Goal: Task Accomplishment & Management: Manage account settings

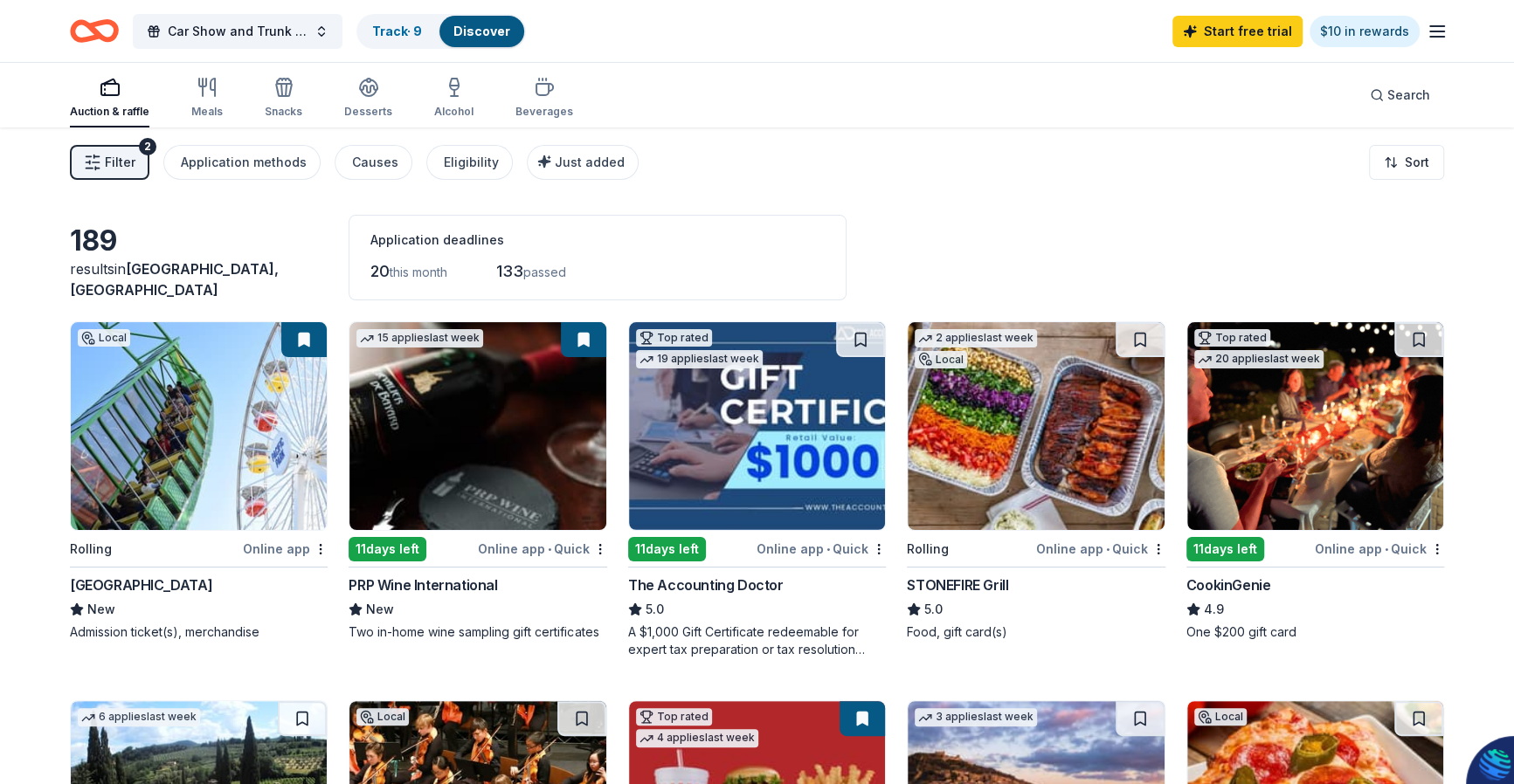
click at [130, 155] on span "Filter" at bounding box center [120, 162] width 31 height 21
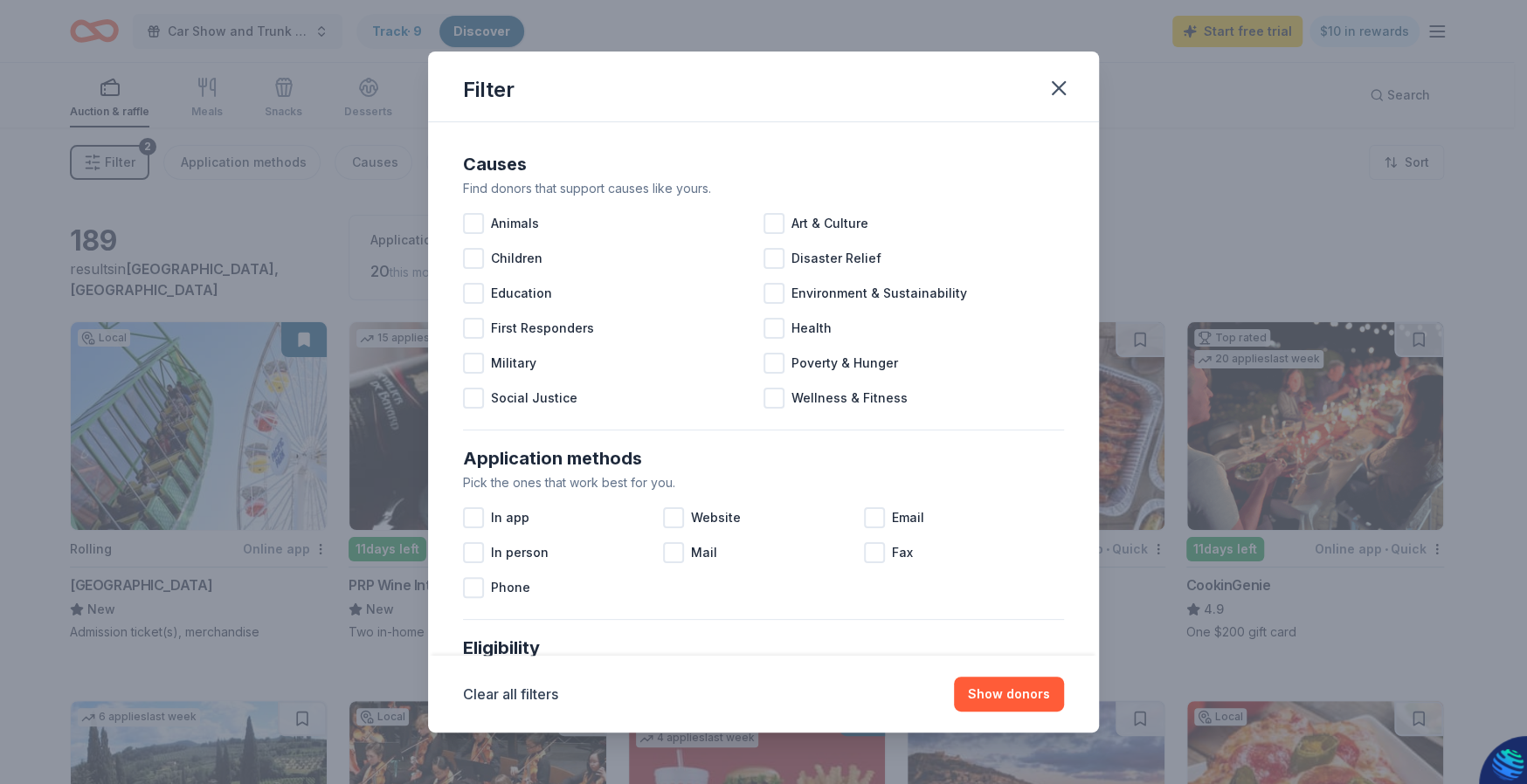
click at [1175, 175] on div "Filter Causes Find donors that support causes like yours. Animals Art & Culture…" at bounding box center [763, 392] width 1527 height 784
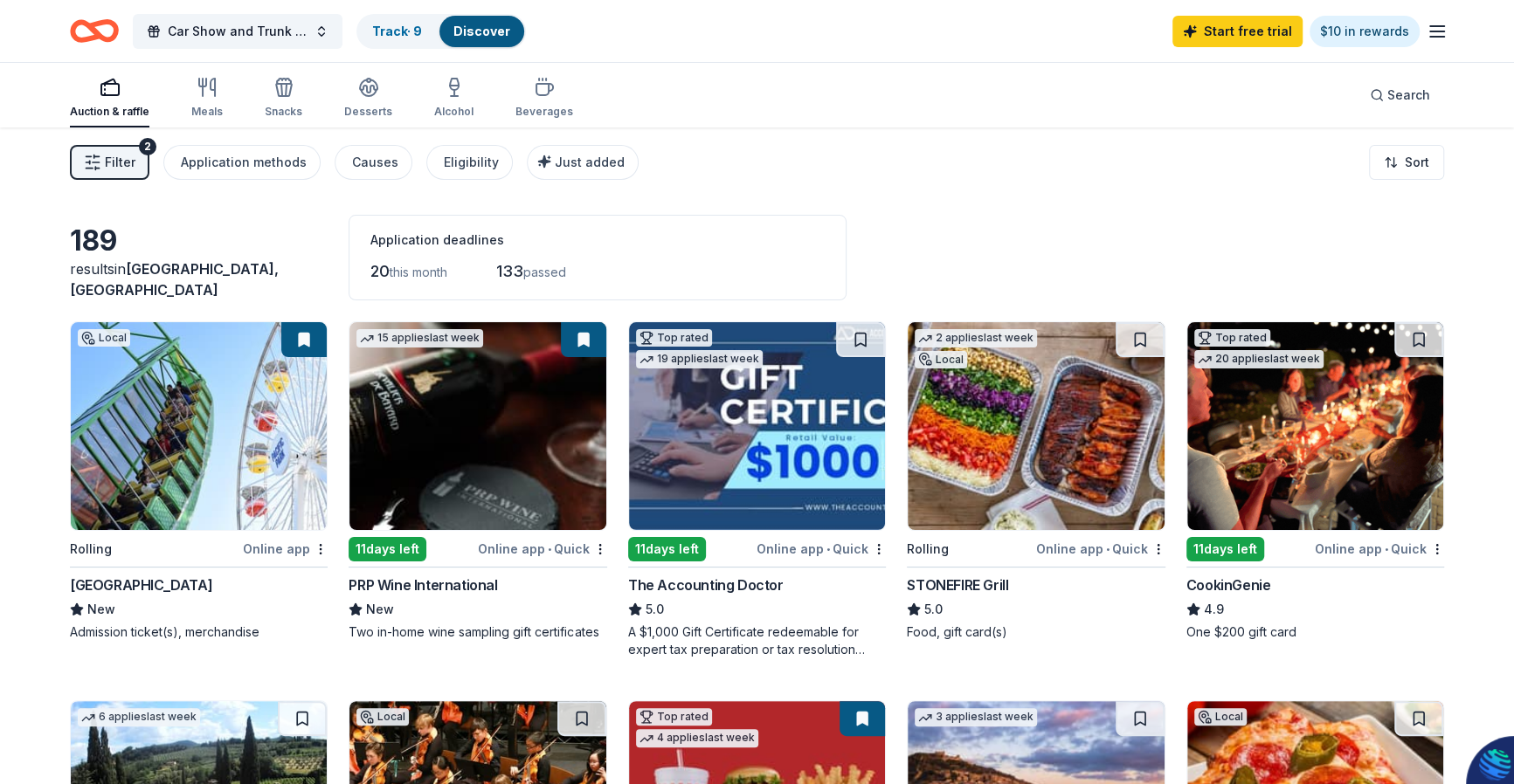
click at [143, 145] on div "2" at bounding box center [148, 147] width 17 height 17
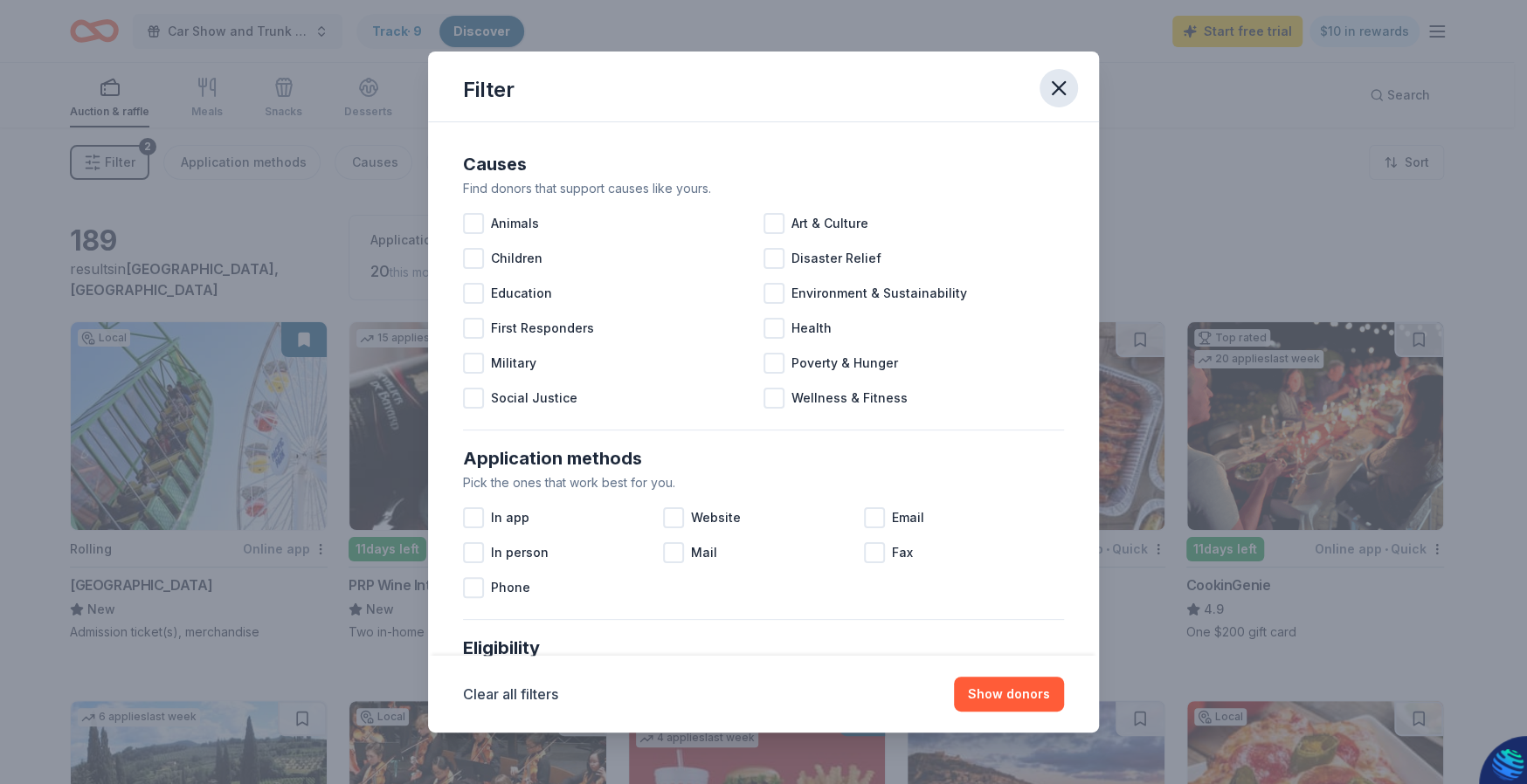
click at [1063, 88] on icon "button" at bounding box center [1059, 89] width 25 height 25
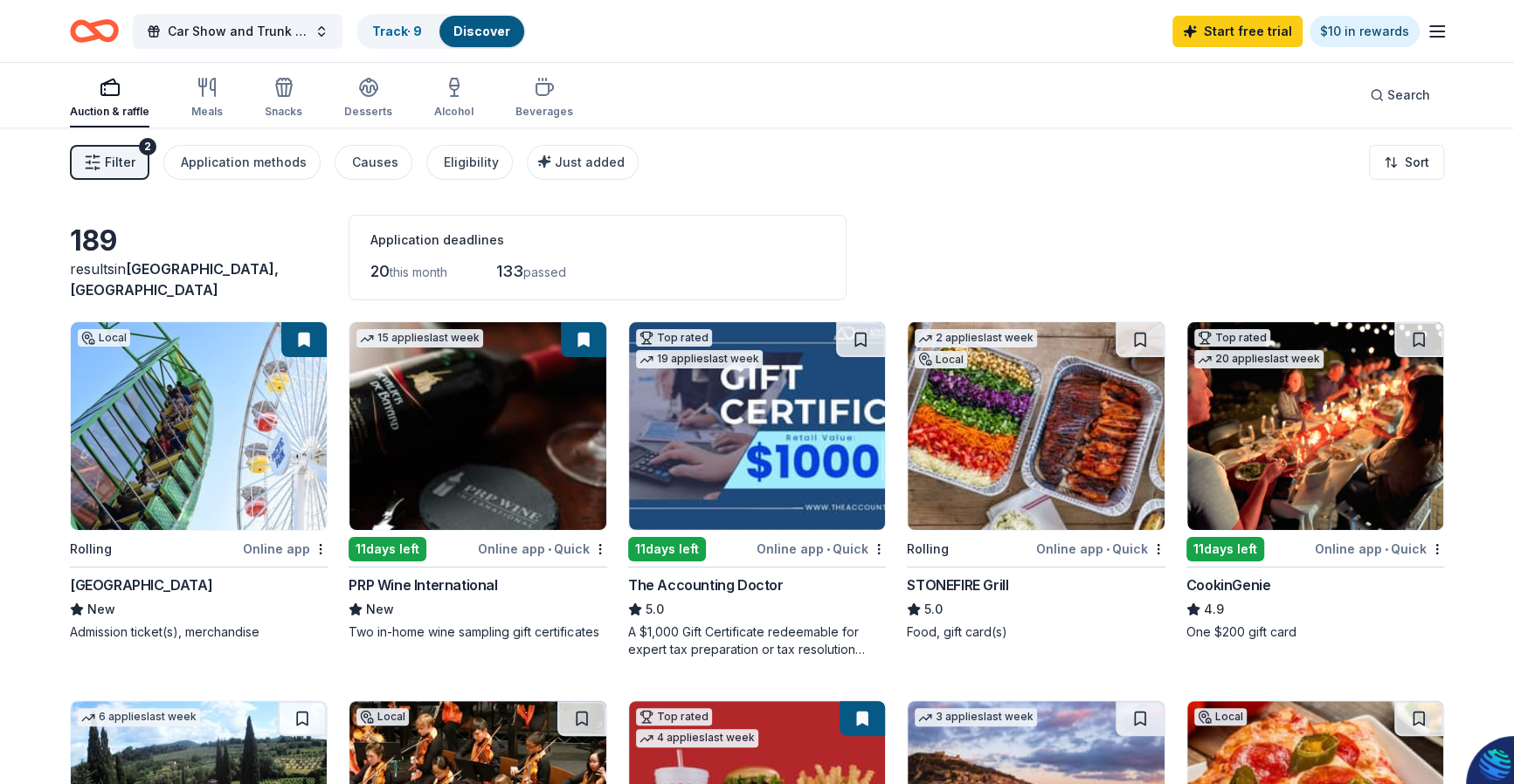
click at [467, 38] on div "Discover" at bounding box center [482, 31] width 85 height 31
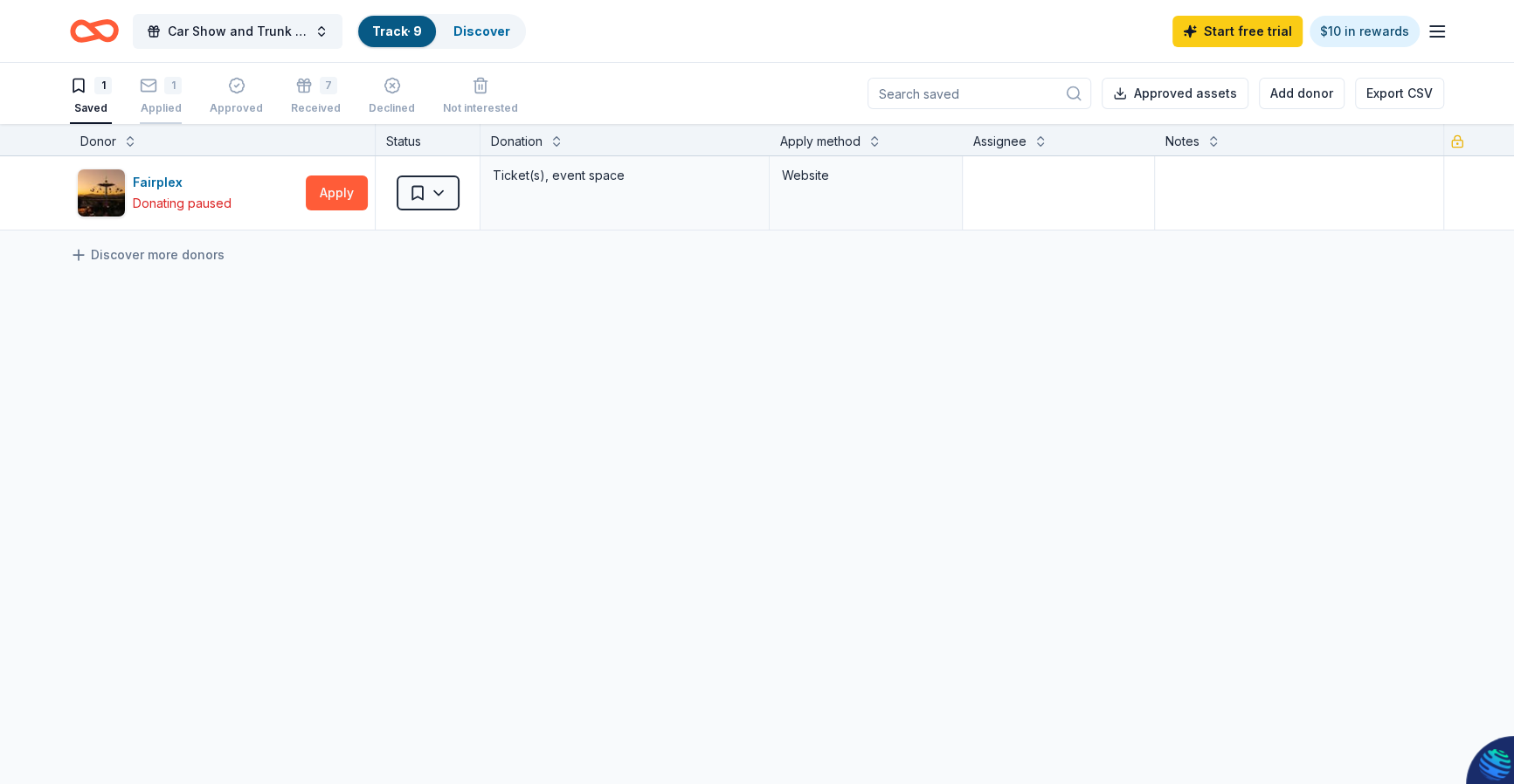
click at [149, 87] on icon "button" at bounding box center [149, 84] width 15 height 5
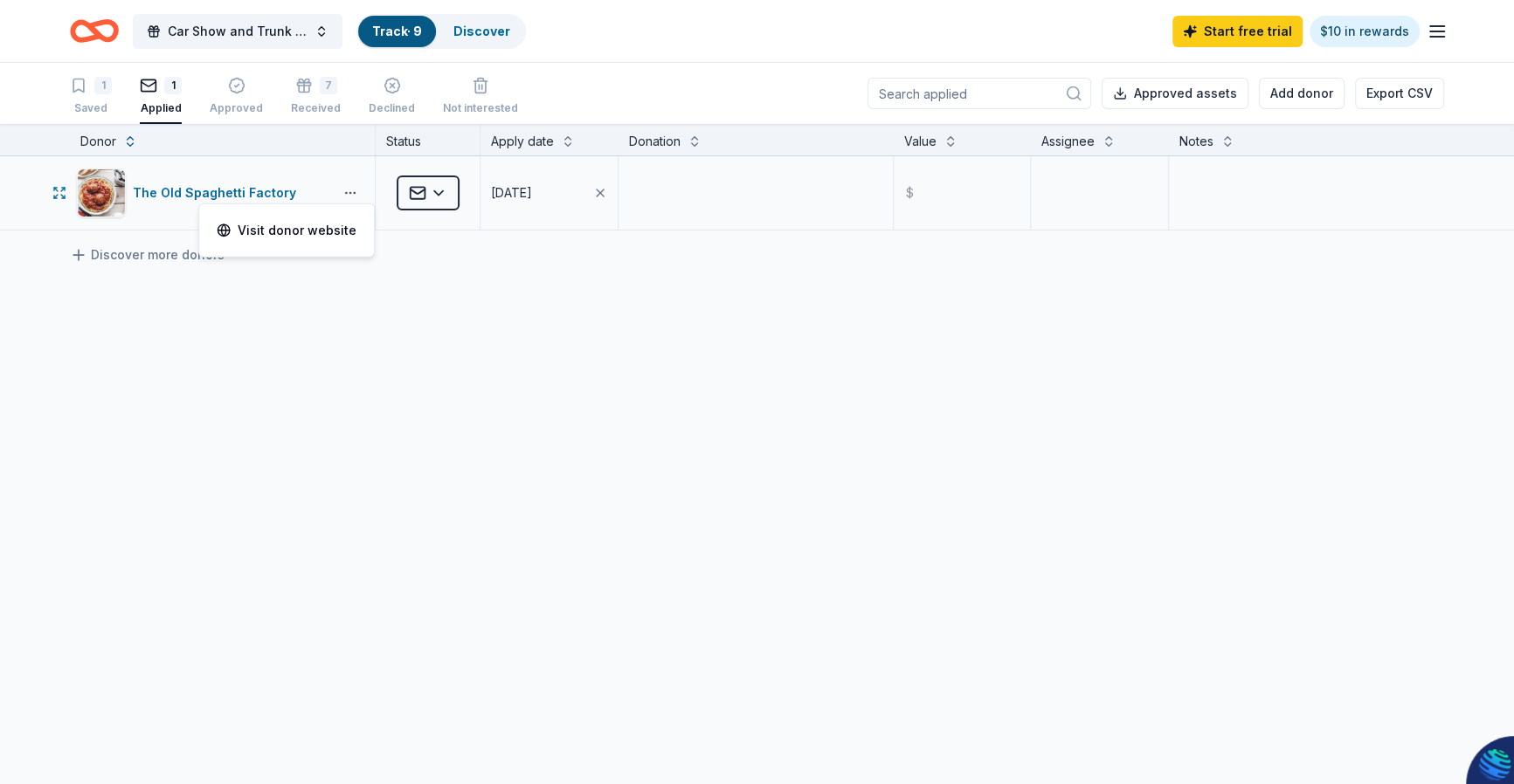
click at [347, 192] on button "button" at bounding box center [350, 193] width 35 height 14
click at [442, 183] on html "Car Show and Trunk or Treat Family Zone Track · 9 Discover Start free trial $10…" at bounding box center [757, 392] width 1514 height 784
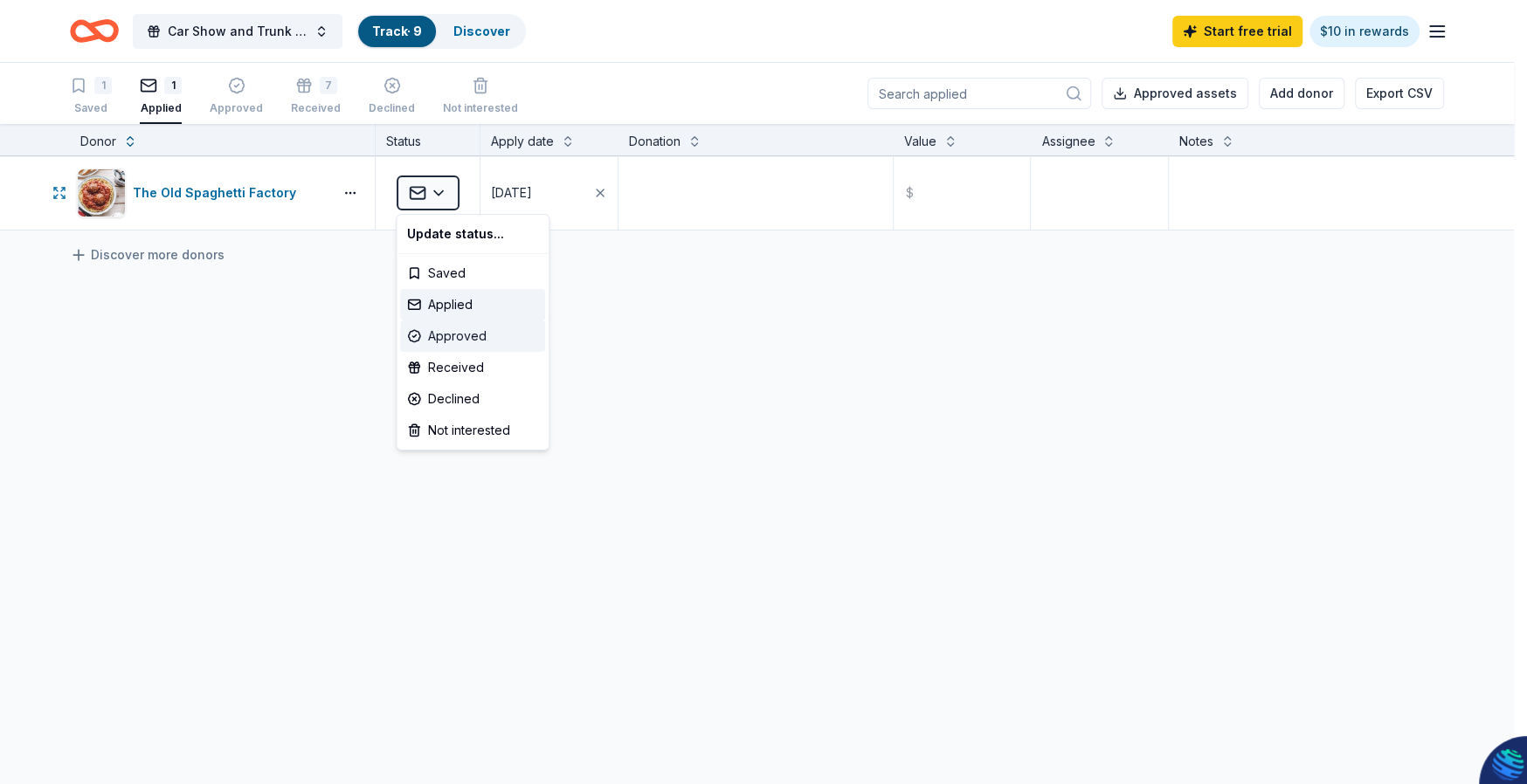
click at [456, 340] on div "Approved" at bounding box center [472, 336] width 145 height 31
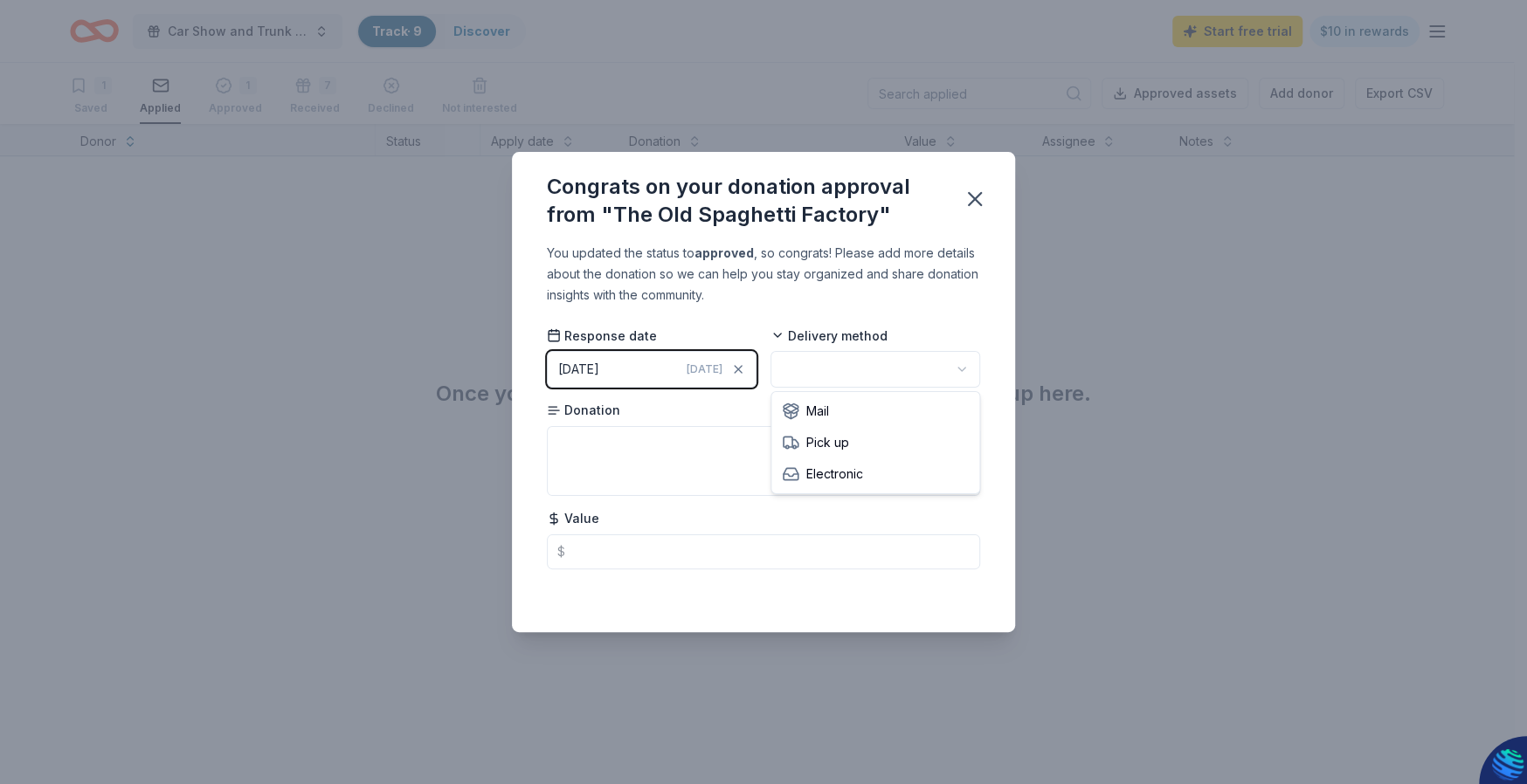
click at [814, 366] on html "Car Show and Trunk or Treat Family Zone Track · 9 Discover Start free trial $10…" at bounding box center [763, 392] width 1527 height 784
click at [596, 444] on textarea at bounding box center [763, 461] width 433 height 70
click at [580, 370] on div "[DATE]" at bounding box center [578, 369] width 41 height 21
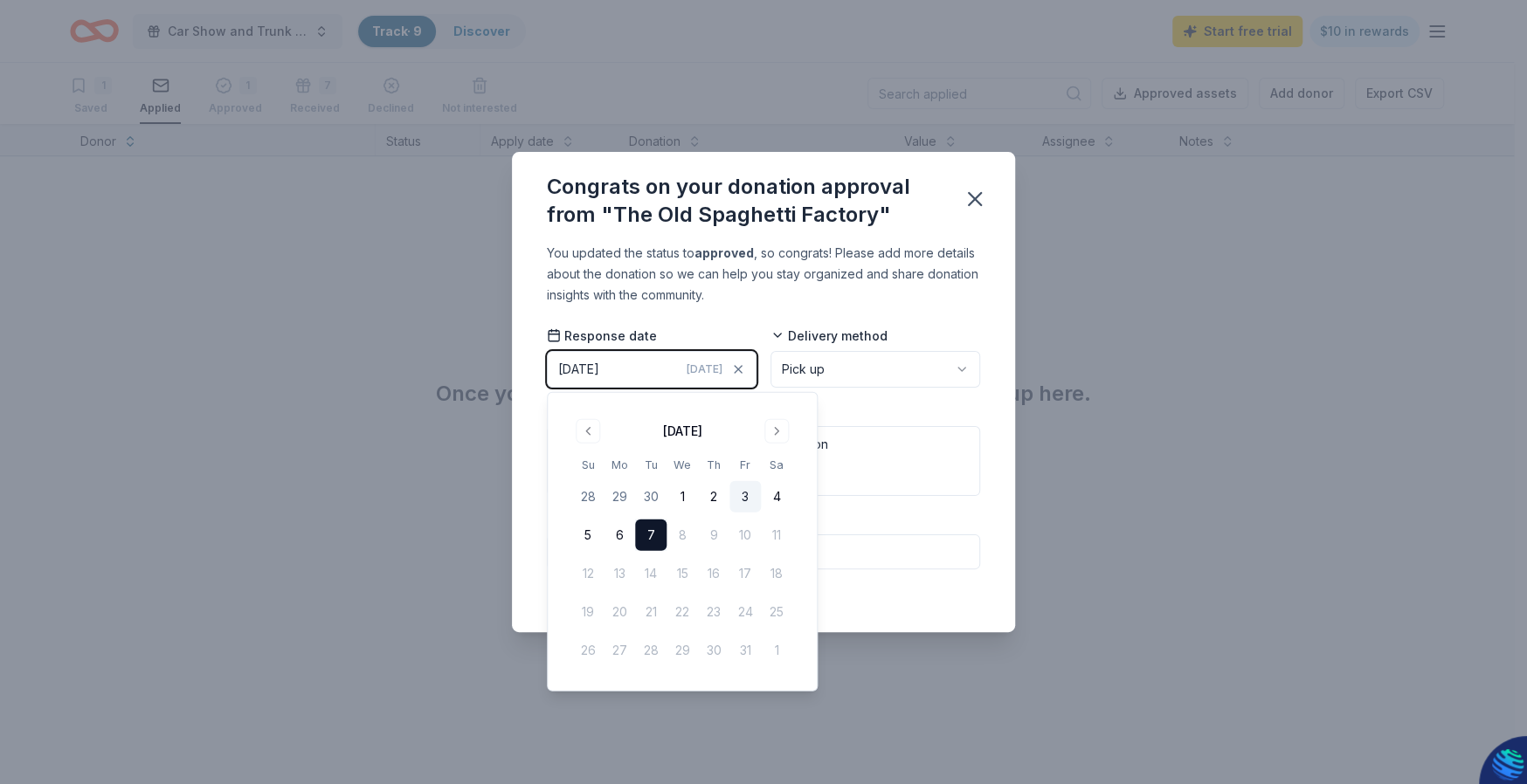
click at [743, 500] on button "3" at bounding box center [745, 497] width 31 height 31
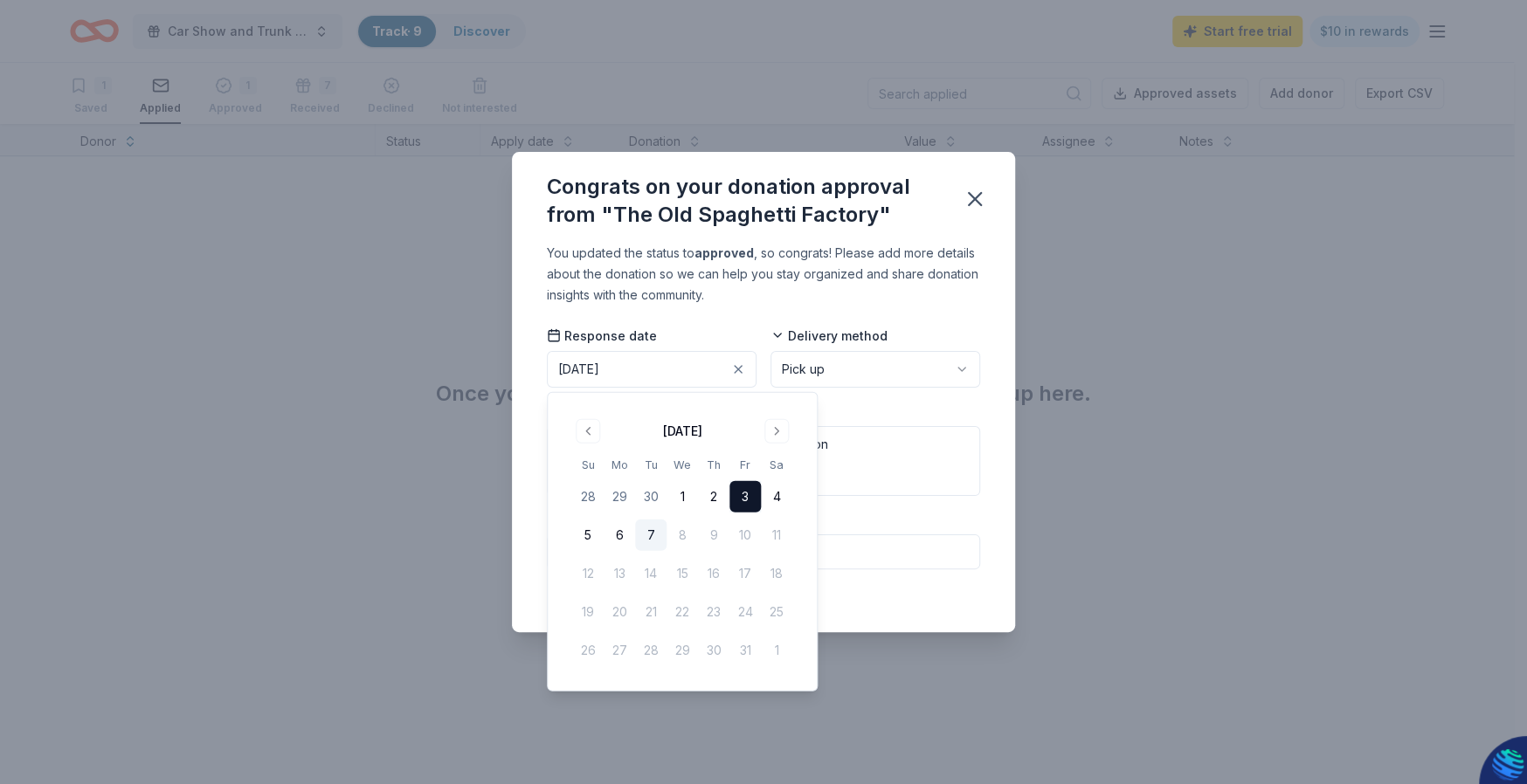
click at [1083, 515] on div "Congrats on your donation approval from "The Old Spaghetti Factory" You updated…" at bounding box center [763, 392] width 1527 height 784
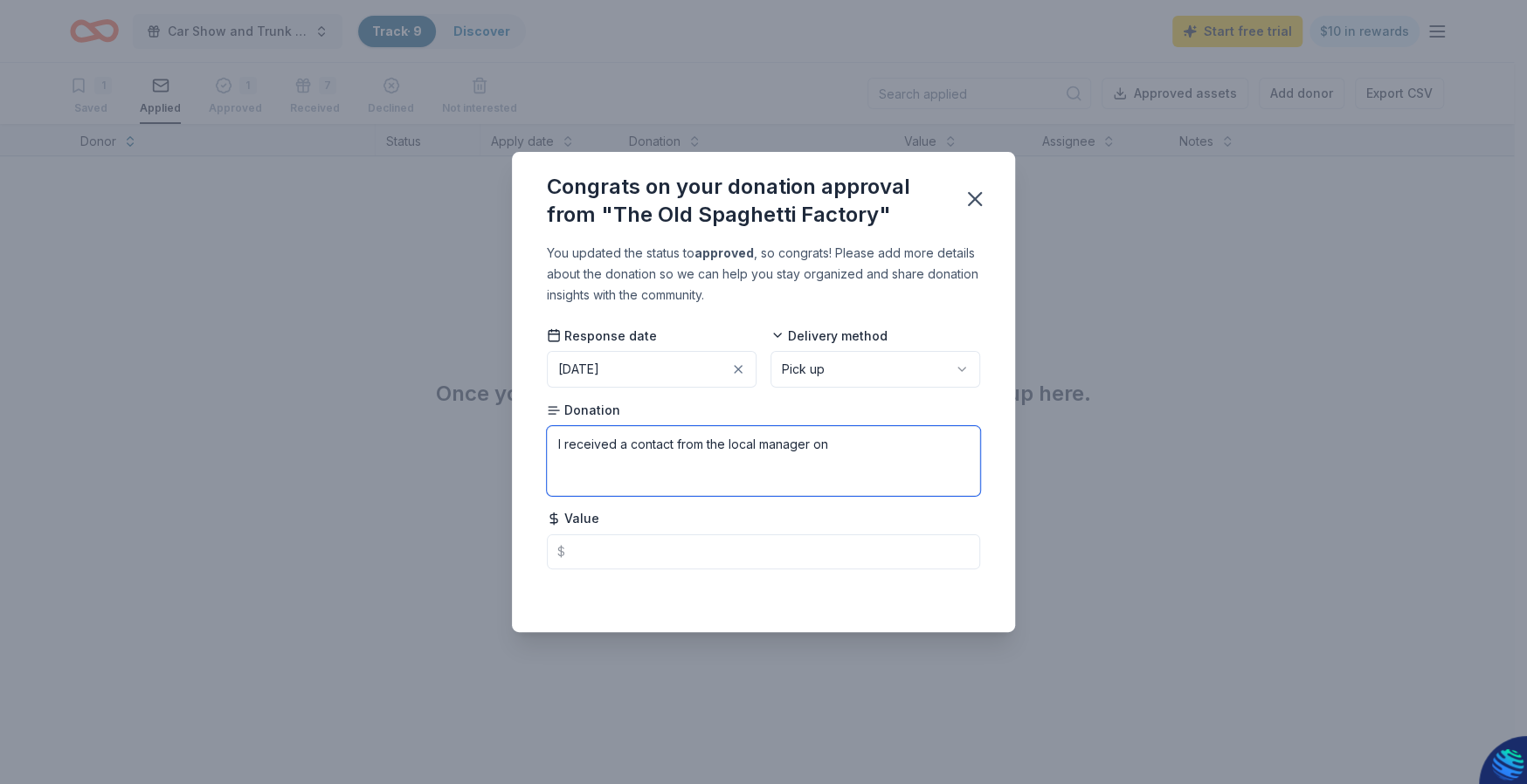
click at [837, 448] on textarea "I received a contact from the local manager on" at bounding box center [763, 461] width 433 height 70
click at [756, 444] on textarea "I received a contact from the local manager on [DATE]. We had applied on [DATE]." at bounding box center [763, 461] width 433 height 70
drag, startPoint x: 948, startPoint y: 441, endPoint x: 937, endPoint y: 468, distance: 29.2
click at [937, 468] on textarea "I received a contact from the local restaurant manager on [DATE]. We had applie…" at bounding box center [763, 461] width 433 height 70
click at [657, 469] on textarea "I received a contact from the local restaurant manager on [DATE]. We had applie…" at bounding box center [763, 461] width 433 height 70
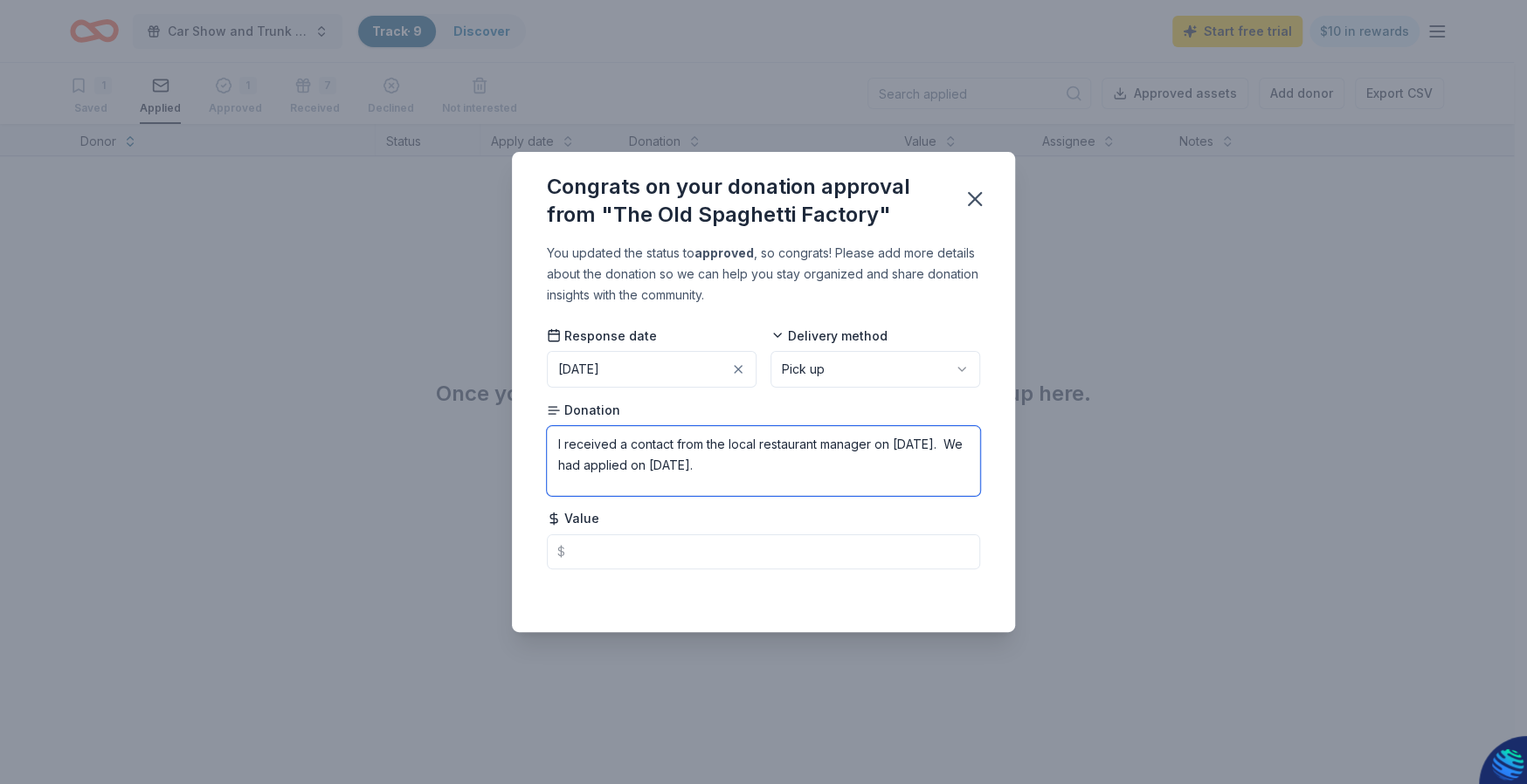
drag, startPoint x: 948, startPoint y: 445, endPoint x: 956, endPoint y: 463, distance: 19.7
click at [956, 463] on textarea "I received a contact from the local restaurant manager on [DATE]. We had applie…" at bounding box center [763, 461] width 433 height 70
click at [556, 444] on textarea "I received a contact from the local restaurant manager on [DATE]." at bounding box center [763, 461] width 433 height 70
paste textarea "We had applied on [DATE]."
click at [750, 470] on textarea "We had applied on [DATE]. I received a contact from the local restaurant manage…" at bounding box center [763, 461] width 433 height 70
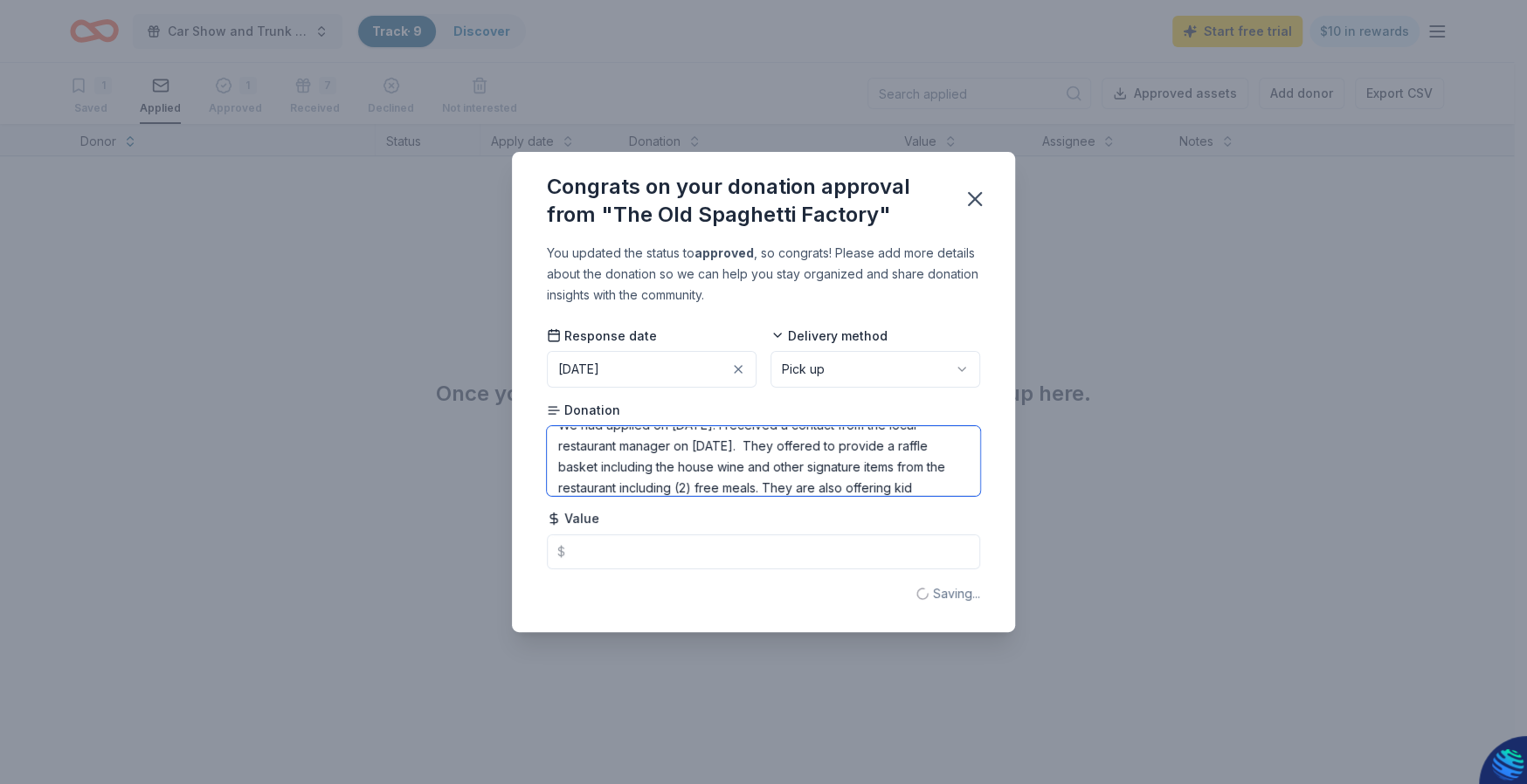
scroll to position [40, 0]
click at [619, 485] on textarea "We had applied on [DATE]. I received a contact from the local restaurant manage…" at bounding box center [763, 461] width 433 height 70
click at [819, 491] on textarea "We had applied on [DATE]. I received a contact from the local restaurant manage…" at bounding box center [763, 461] width 433 height 70
type textarea "We had applied on [DATE]. I received a contact from the local restaurant manage…"
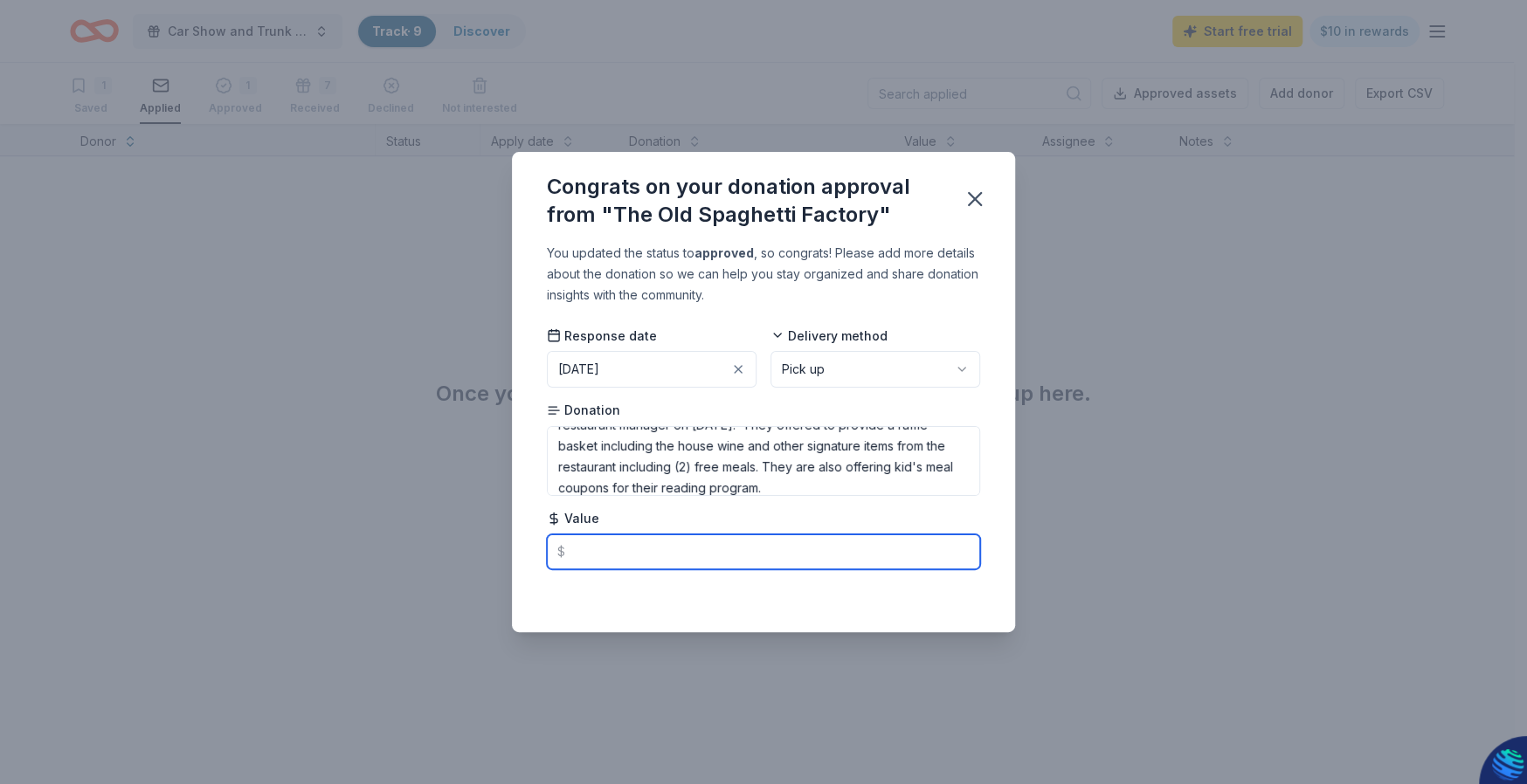
click at [568, 551] on input "text" at bounding box center [763, 551] width 433 height 35
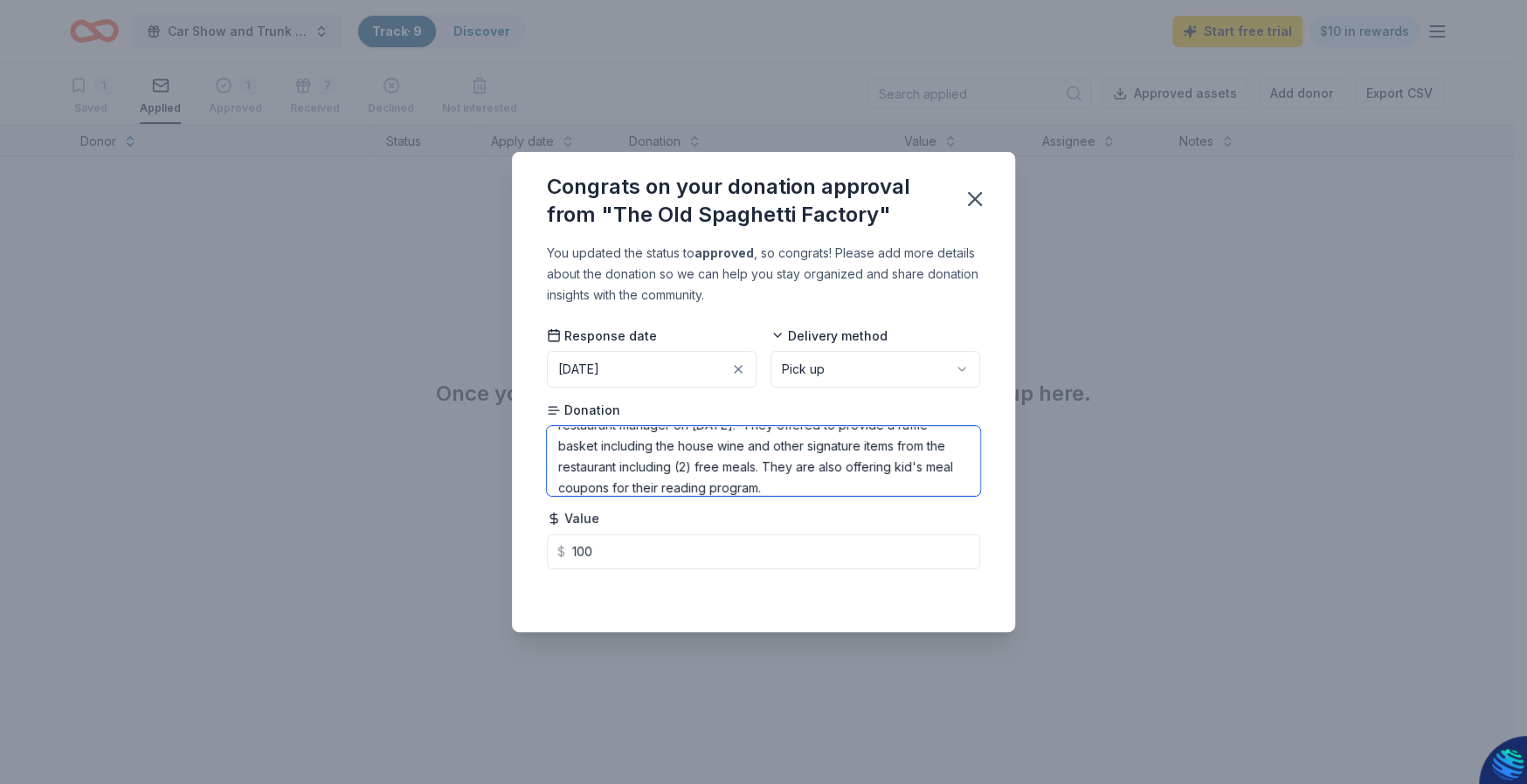
type input "100.00"
click at [830, 479] on textarea "We had applied on [DATE]. I received a contact from the local restaurant manage…" at bounding box center [763, 461] width 433 height 70
click at [663, 522] on div "Value $ 100.00" at bounding box center [763, 540] width 433 height 59
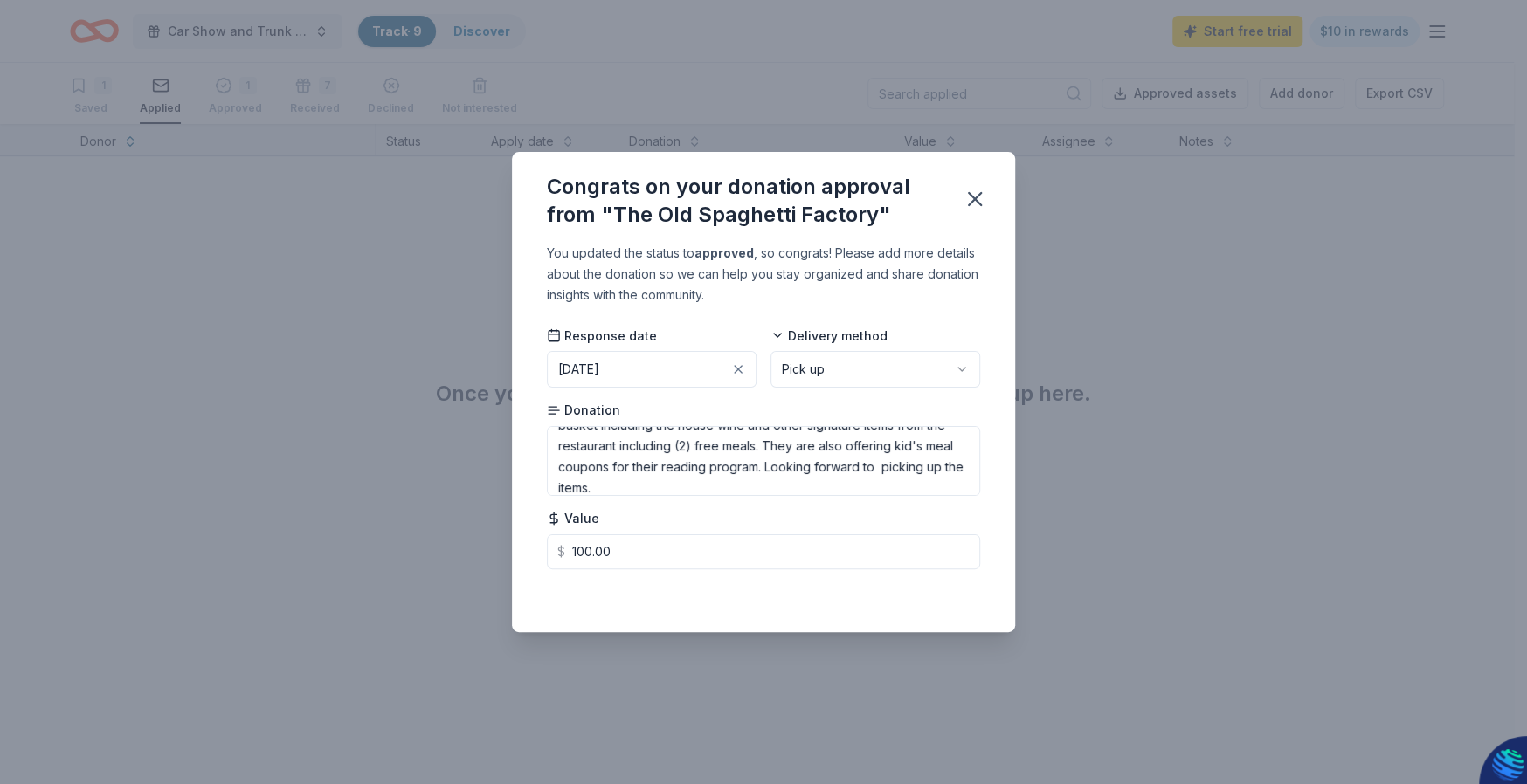
type textarea "We had applied on [DATE]. I received a contact from the local restaurant manage…"
click at [936, 316] on div "You updated the status to approved , so congrats! Please add more details about…" at bounding box center [763, 437] width 503 height 388
click at [862, 402] on div "Donation We had applied on [DATE]. I received a contact from the local restaura…" at bounding box center [763, 448] width 433 height 94
drag, startPoint x: 559, startPoint y: 441, endPoint x: 886, endPoint y: 503, distance: 332.8
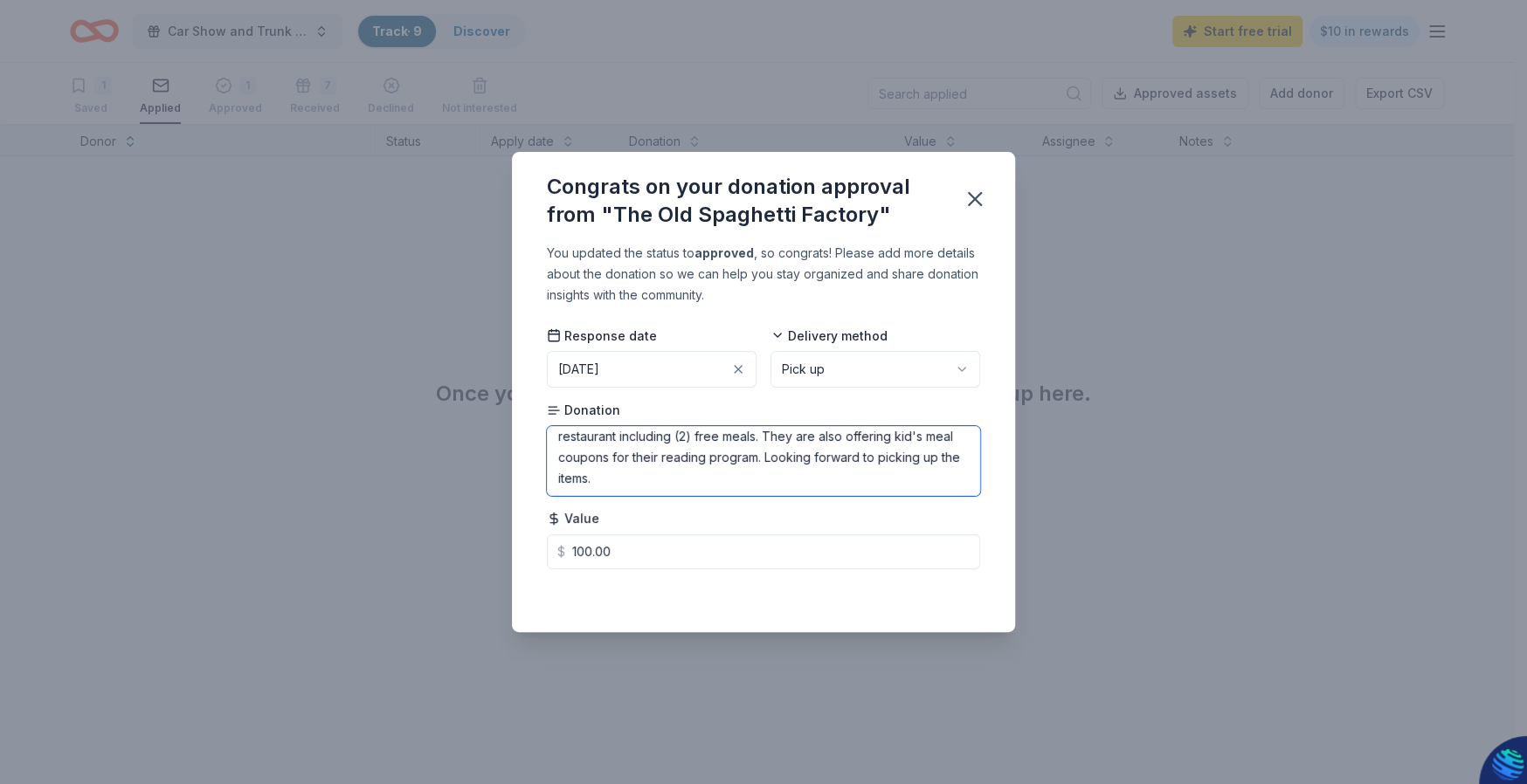
click at [886, 503] on div "Response date [DATE] Delivery method Pick up Donation We had applied on [DATE].…" at bounding box center [763, 447] width 433 height 242
click at [980, 203] on icon "button" at bounding box center [975, 198] width 12 height 12
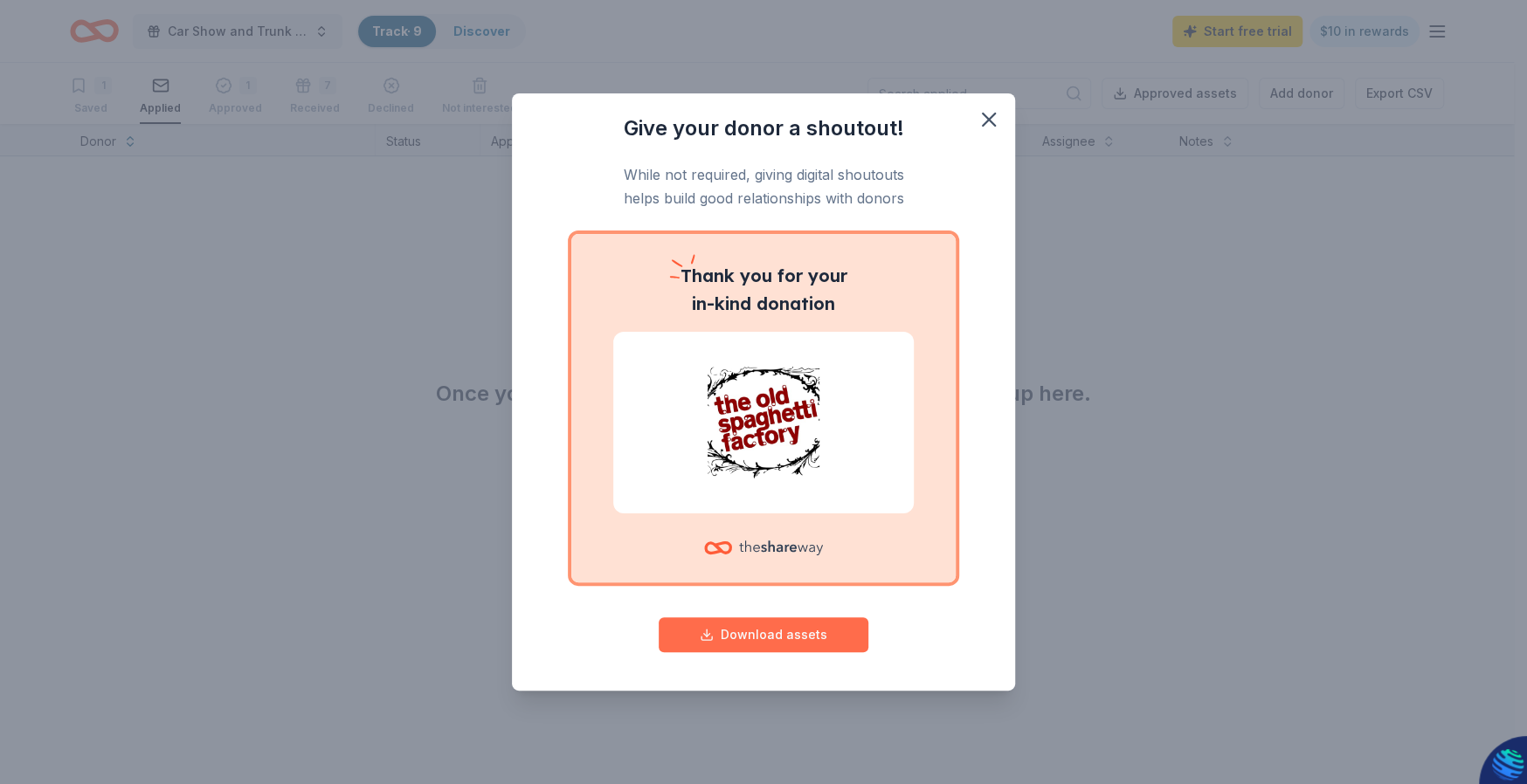
click at [767, 638] on button "Download assets" at bounding box center [763, 634] width 210 height 35
click at [984, 120] on icon "button" at bounding box center [989, 120] width 25 height 25
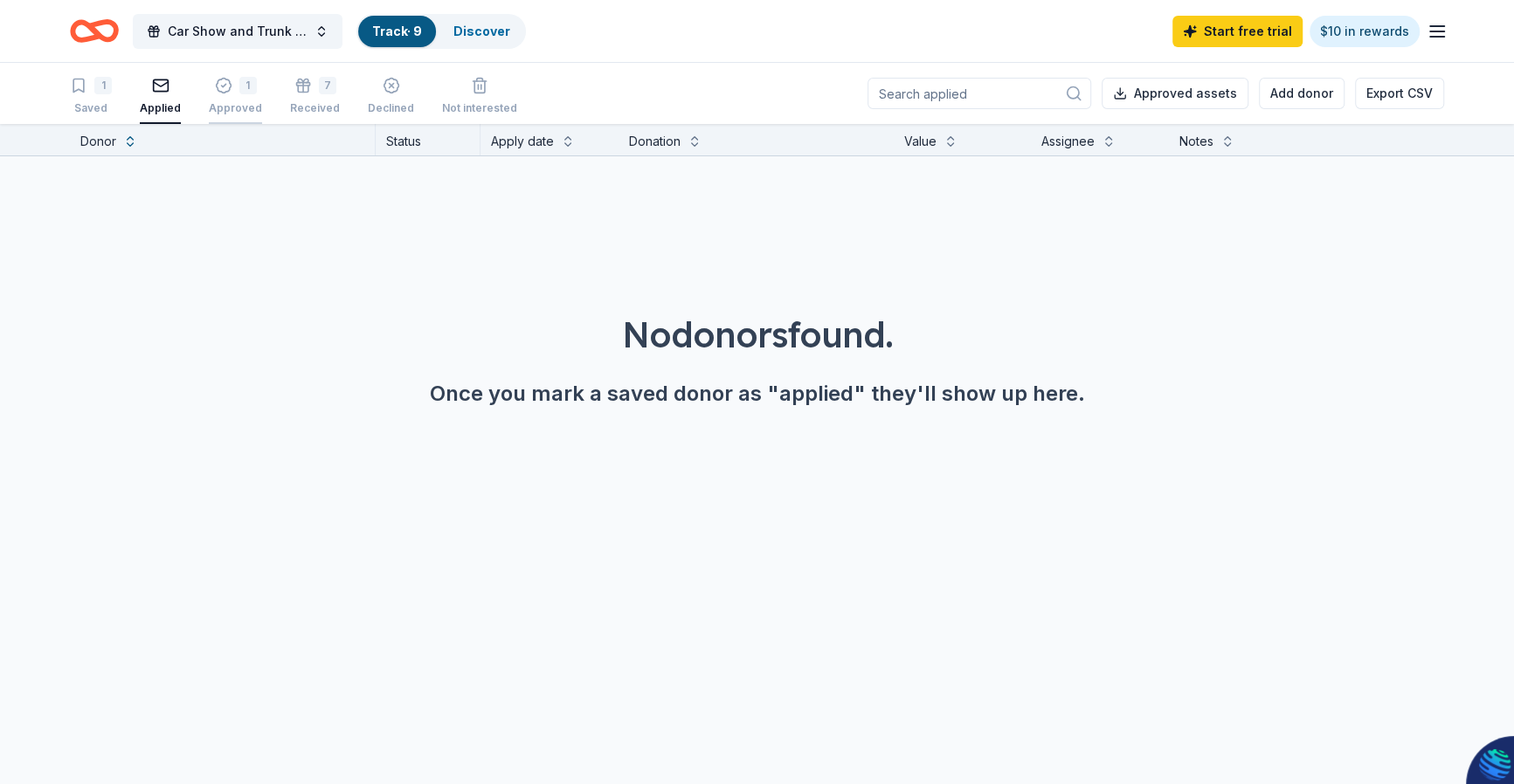
click at [242, 87] on div "1" at bounding box center [248, 82] width 17 height 17
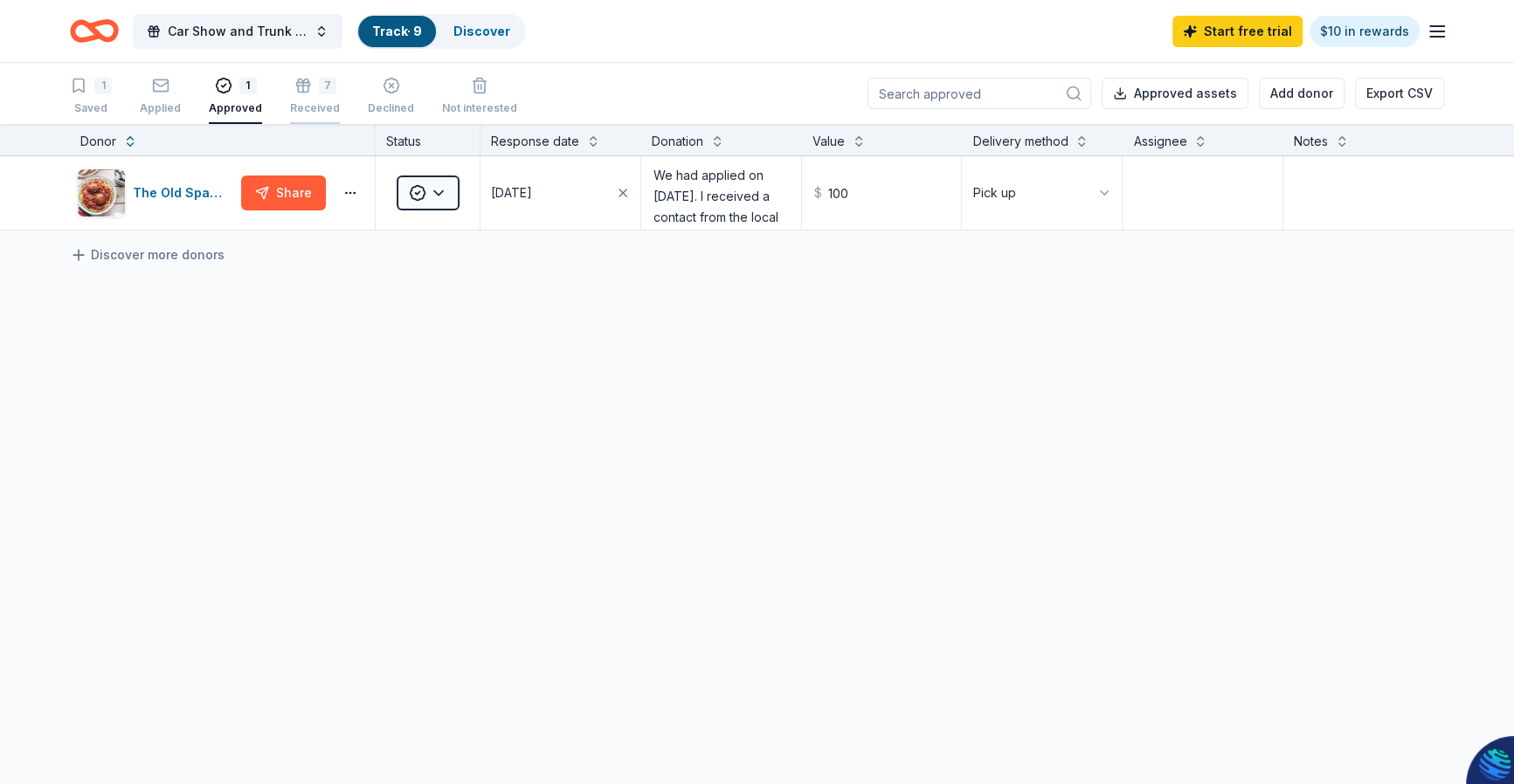
click at [309, 96] on div "7 Received" at bounding box center [315, 96] width 50 height 38
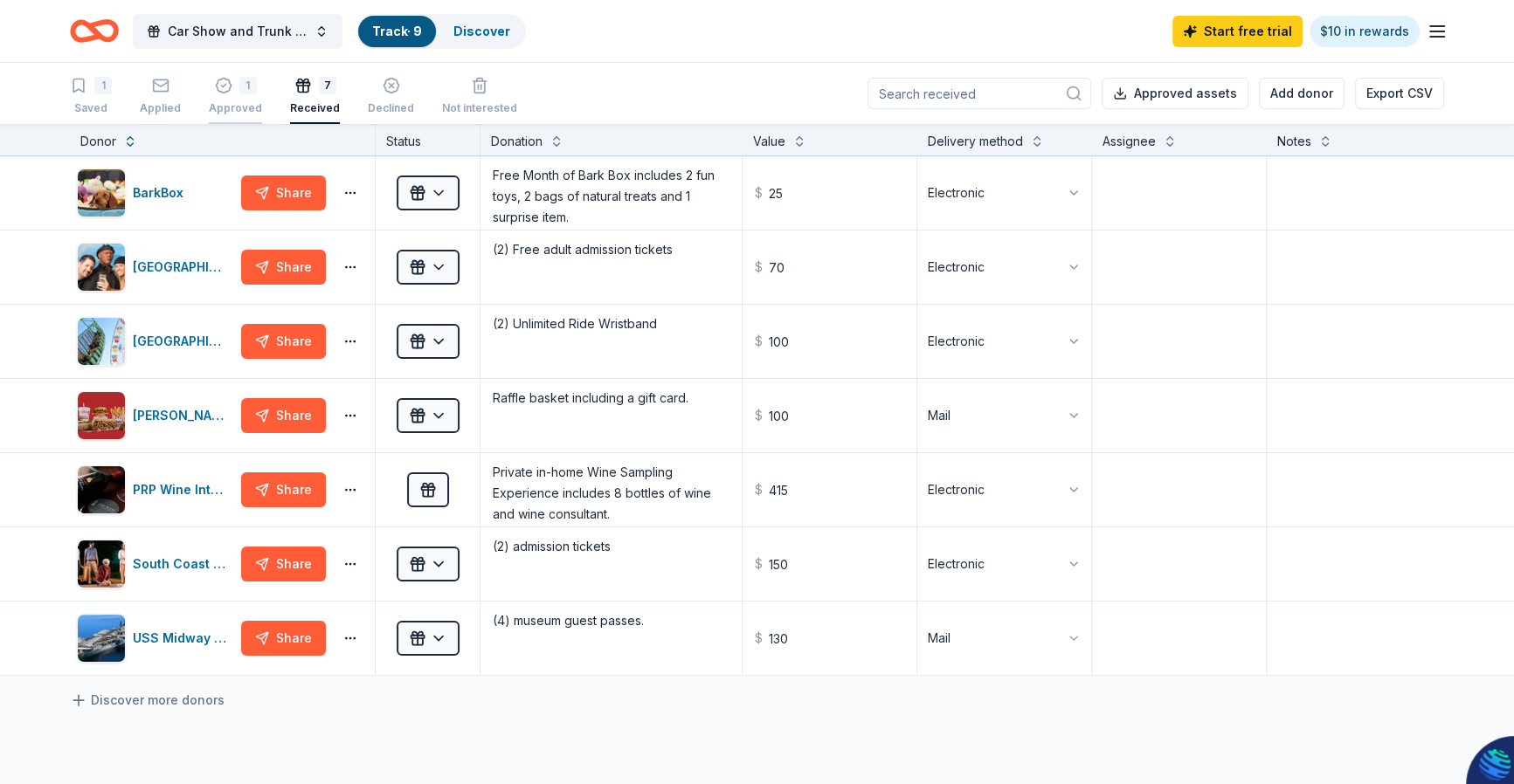
click at [240, 90] on div "1" at bounding box center [248, 86] width 17 height 17
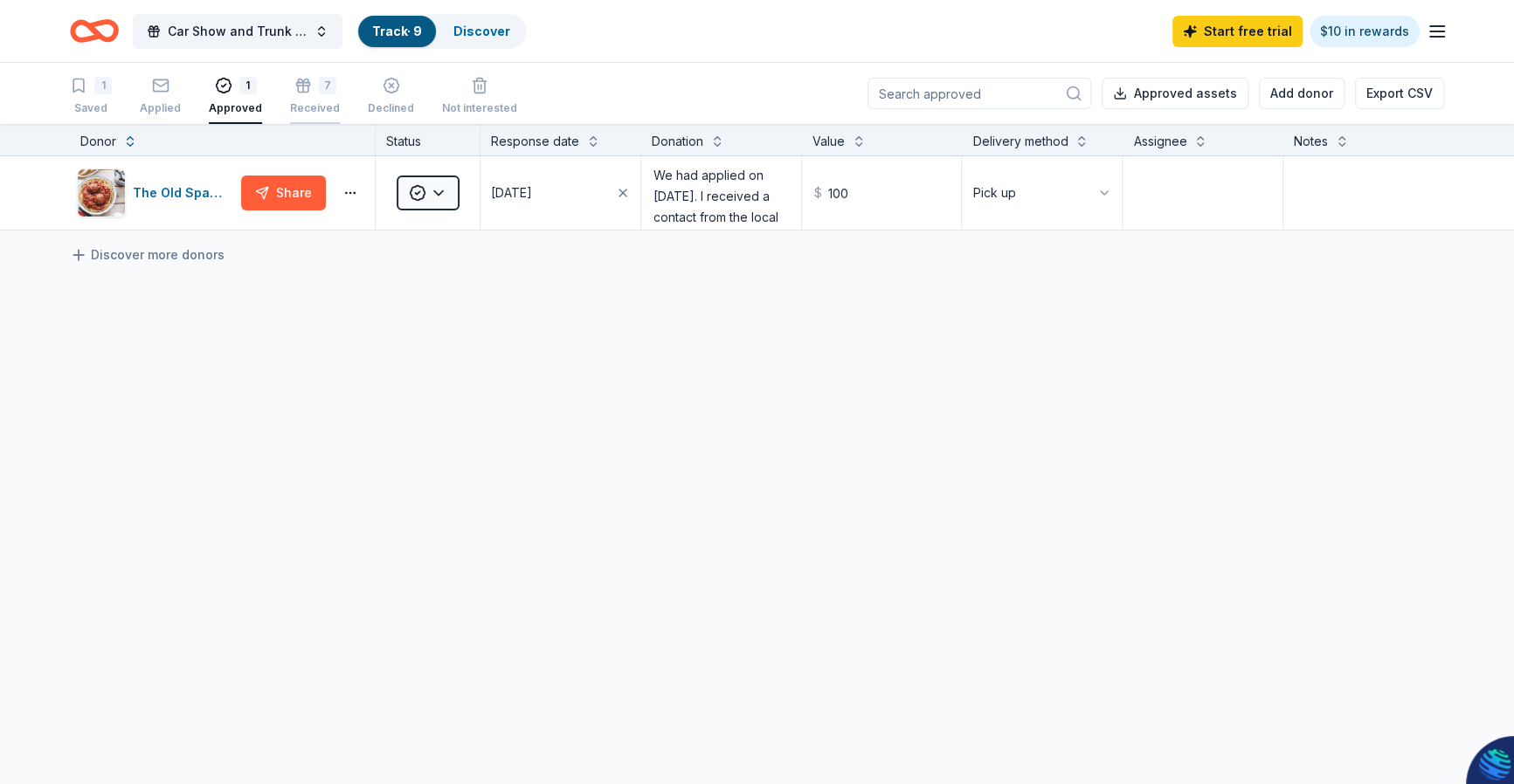
click at [303, 101] on div "Received" at bounding box center [315, 108] width 50 height 14
